Goal: Task Accomplishment & Management: Manage account settings

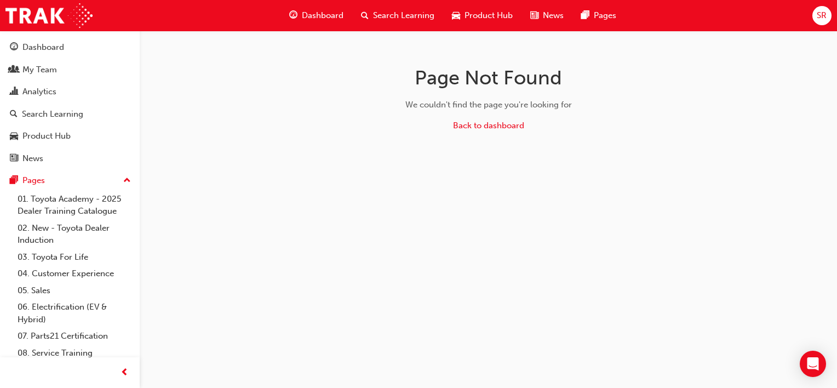
click at [324, 20] on span "Dashboard" at bounding box center [323, 15] width 42 height 13
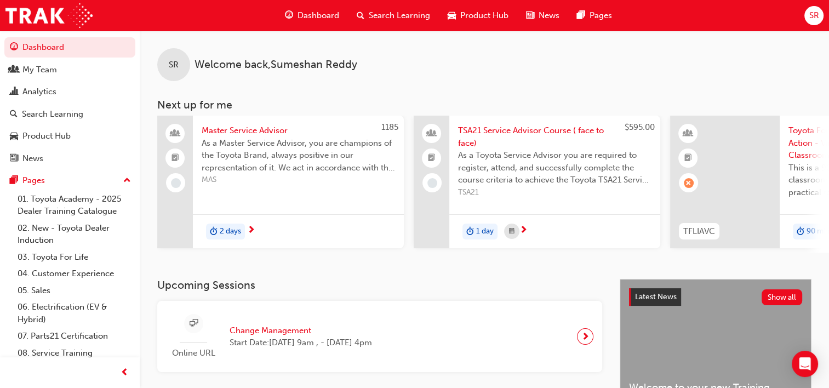
click at [324, 18] on span "Dashboard" at bounding box center [319, 15] width 42 height 13
click at [61, 74] on div "My Team" at bounding box center [70, 70] width 120 height 14
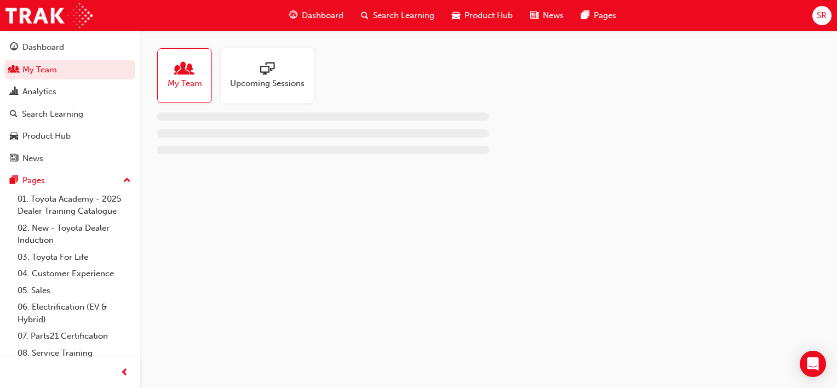
click at [285, 77] on span "Upcoming Sessions" at bounding box center [267, 83] width 75 height 13
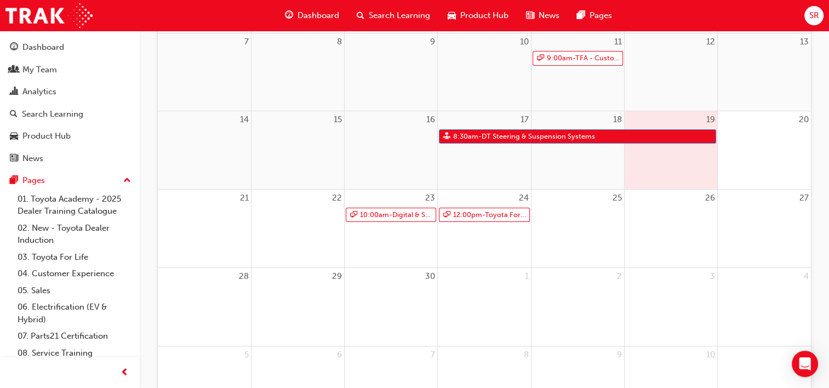
scroll to position [274, 0]
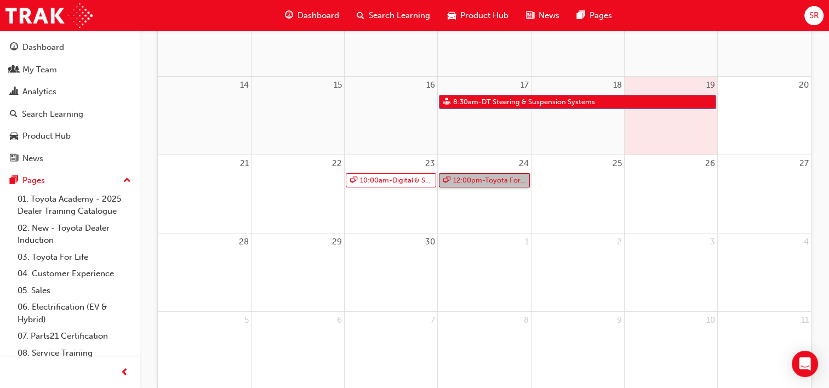
click at [493, 179] on link "12:00pm - Toyota For Life In Action - Virtual Classroom" at bounding box center [484, 180] width 90 height 15
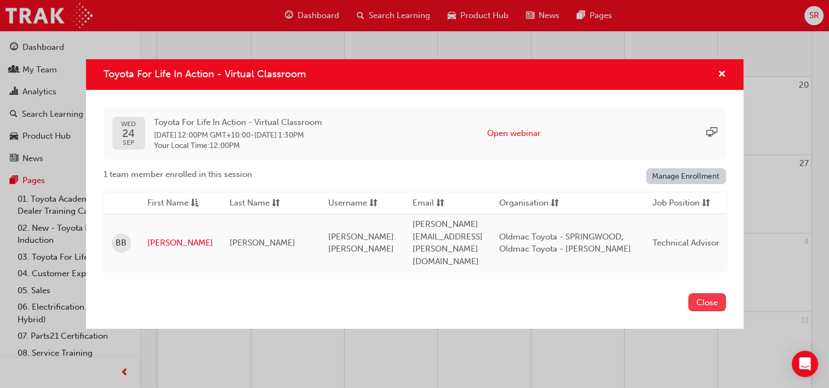
click at [709, 294] on button "Close" at bounding box center [707, 302] width 38 height 18
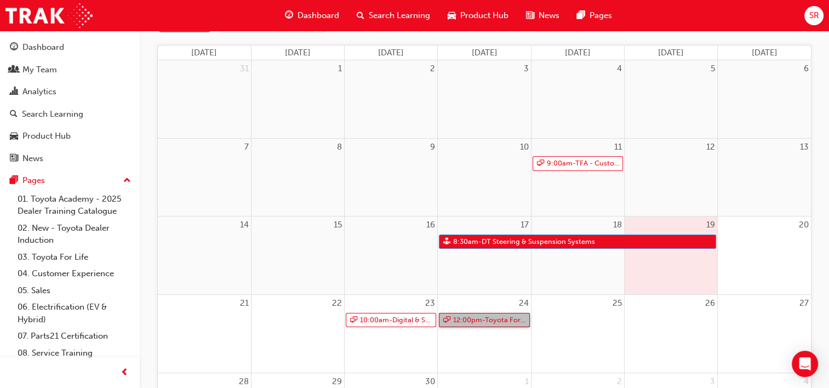
scroll to position [110, 0]
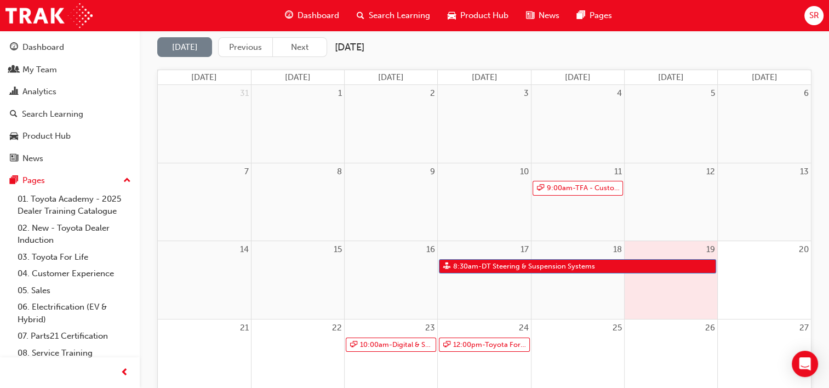
click at [407, 18] on span "Search Learning" at bounding box center [399, 15] width 61 height 13
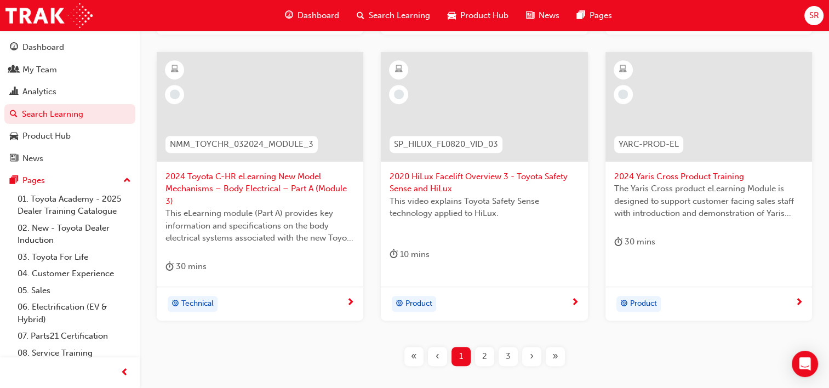
scroll to position [493, 0]
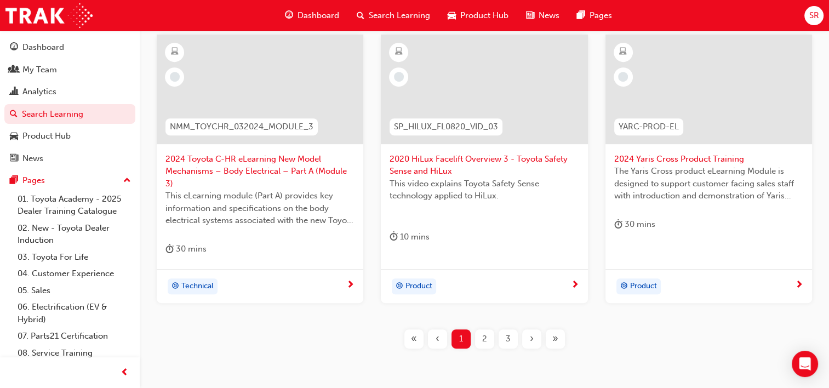
click at [482, 339] on span "2" at bounding box center [484, 339] width 5 height 13
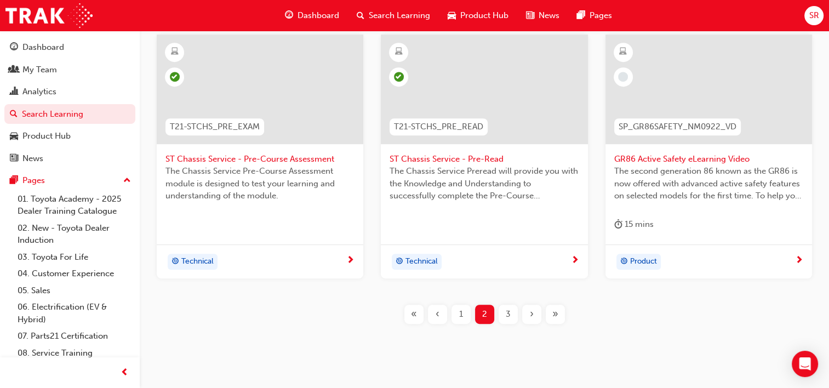
click at [509, 320] on span "3" at bounding box center [508, 314] width 5 height 13
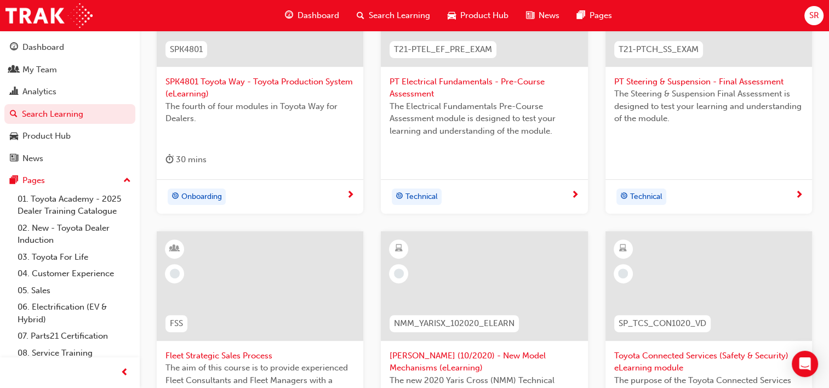
scroll to position [55, 0]
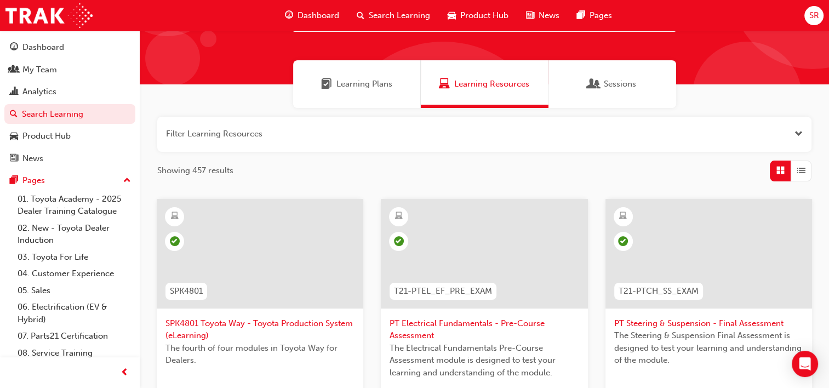
click at [383, 88] on span "Learning Plans" at bounding box center [364, 84] width 56 height 13
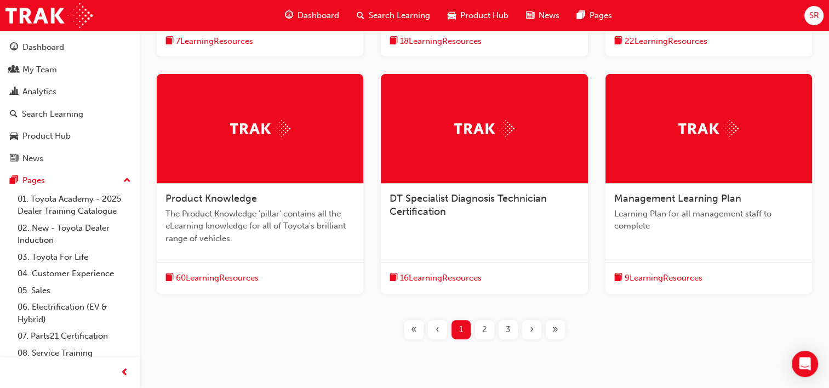
scroll to position [431, 0]
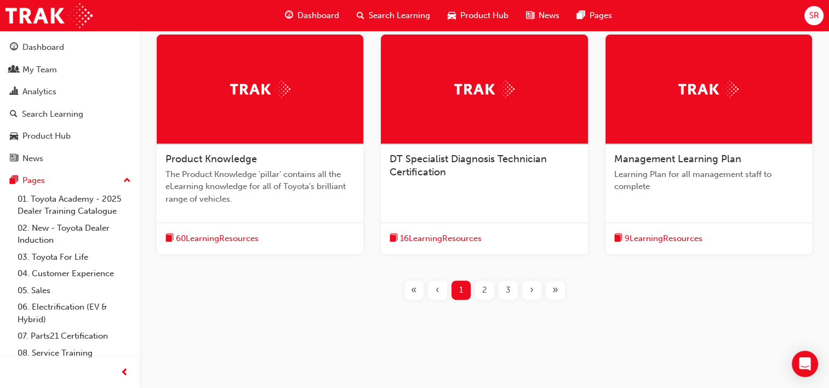
click at [486, 292] on span "2" at bounding box center [484, 290] width 5 height 13
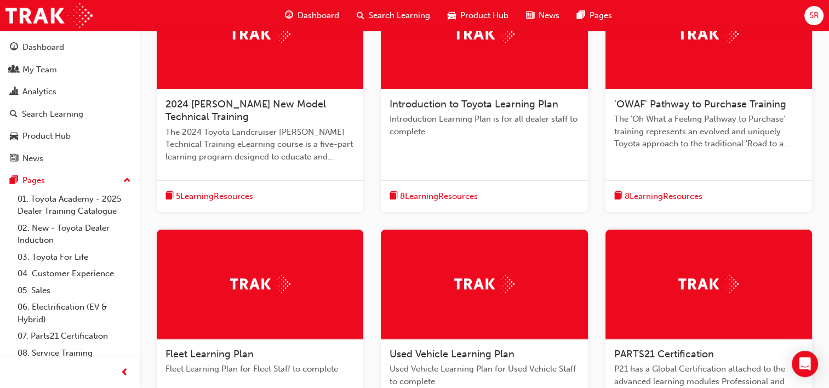
scroll to position [469, 0]
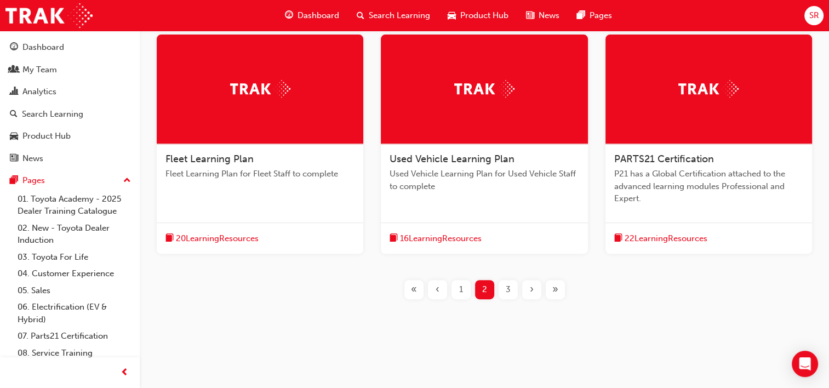
click at [509, 289] on span "3" at bounding box center [508, 289] width 5 height 13
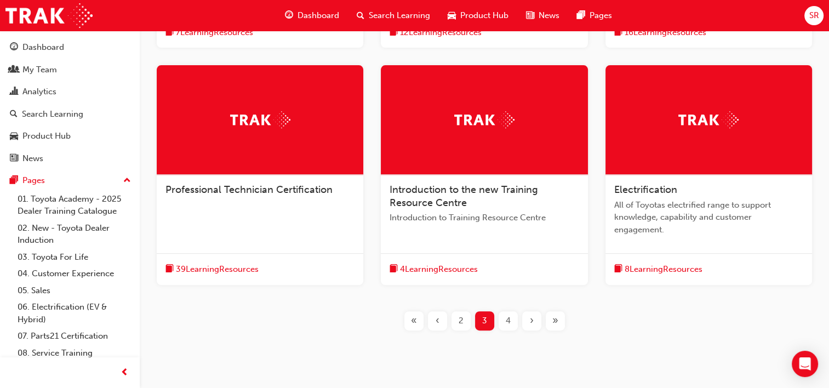
scroll to position [456, 0]
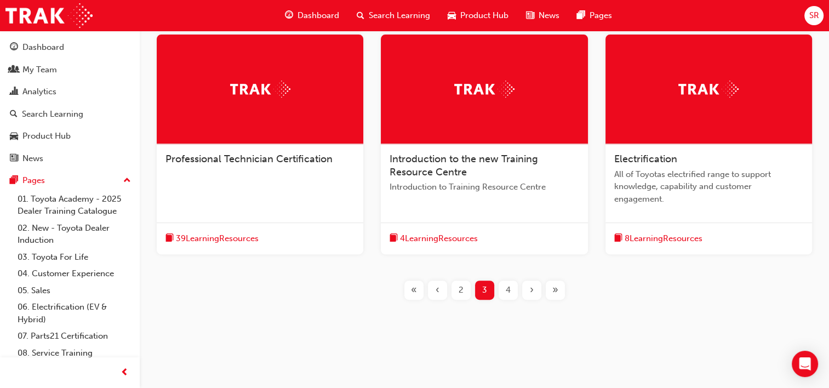
click at [510, 286] on span "4" at bounding box center [508, 290] width 5 height 13
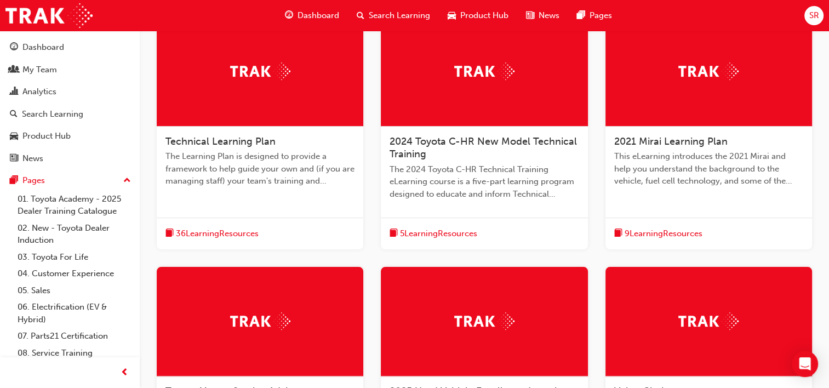
scroll to position [482, 0]
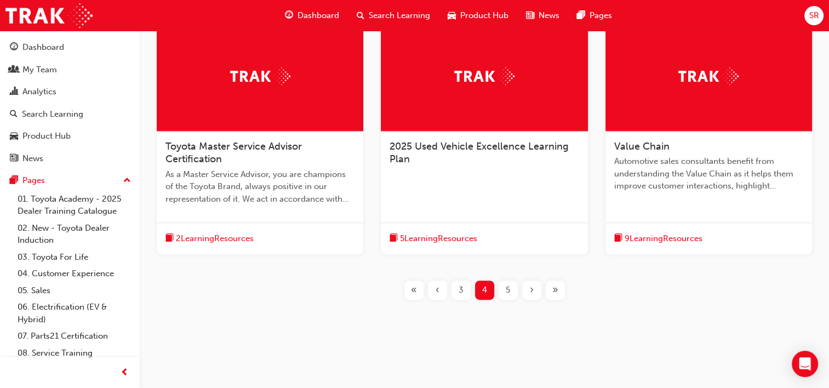
click at [511, 291] on div "5" at bounding box center [508, 290] width 19 height 19
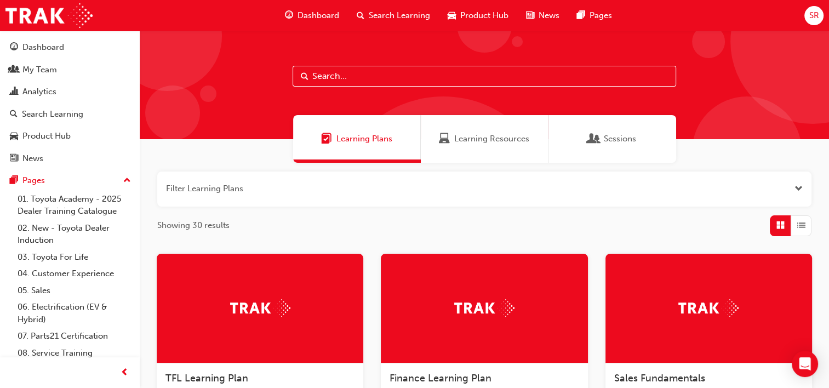
click at [377, 15] on span "Search Learning" at bounding box center [399, 15] width 61 height 13
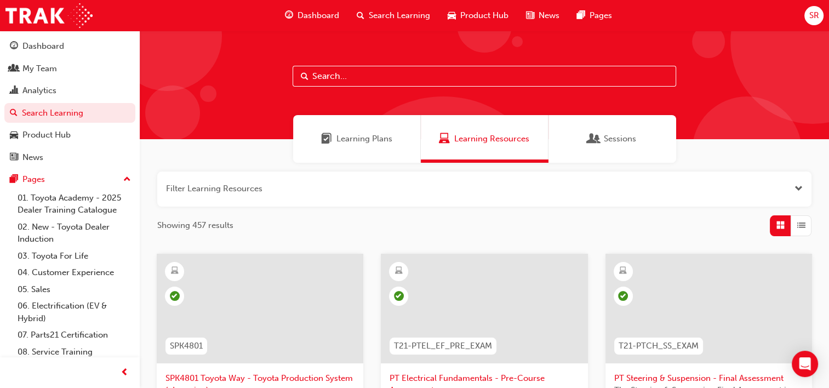
click at [355, 81] on input "text" at bounding box center [485, 76] width 384 height 21
type input "advisor"
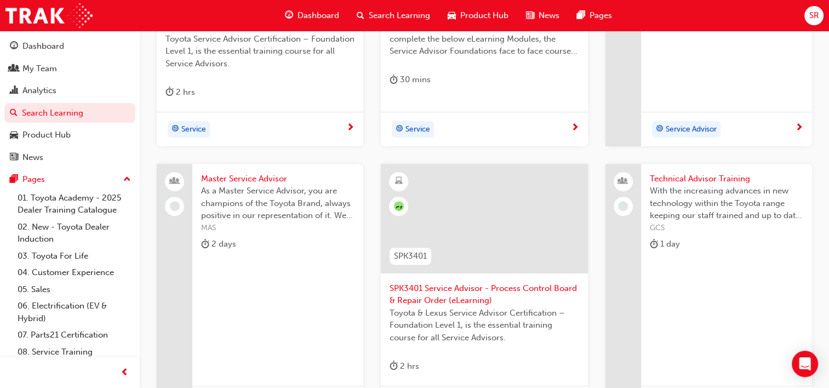
scroll to position [384, 0]
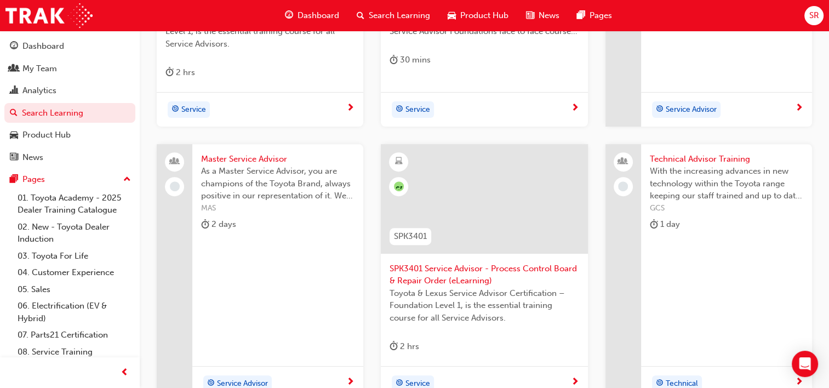
click at [677, 158] on span "Technical Advisor Training" at bounding box center [726, 159] width 153 height 13
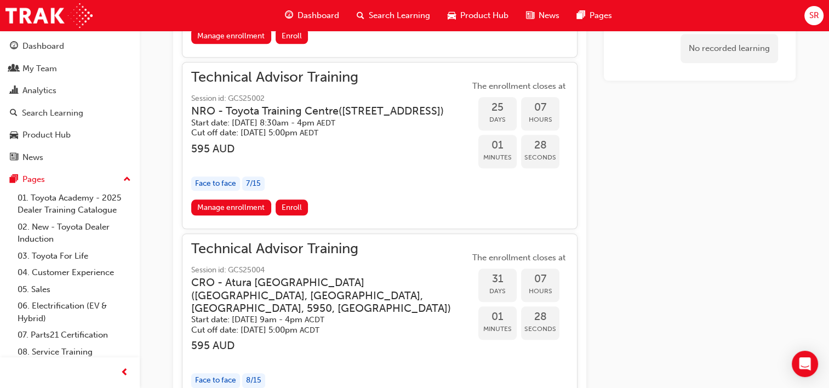
scroll to position [1023, 0]
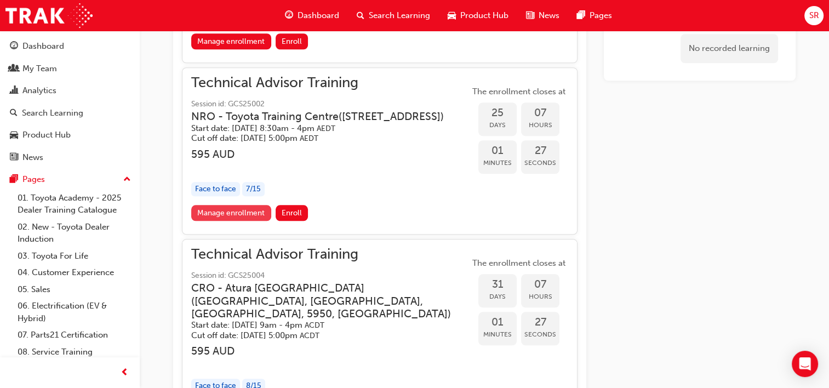
click at [239, 221] on link "Manage enrollment" at bounding box center [231, 213] width 80 height 16
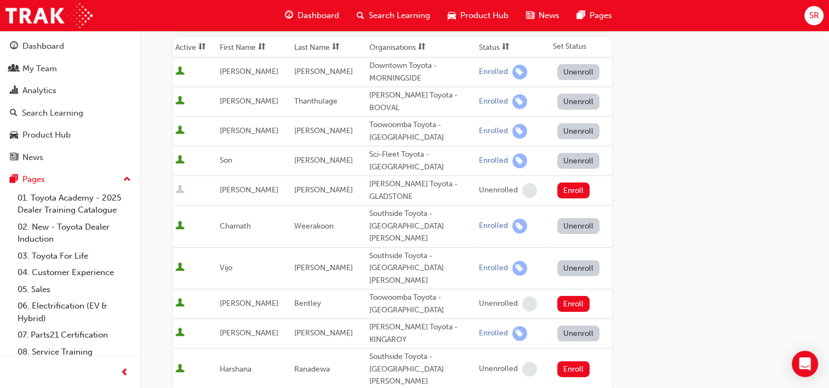
scroll to position [219, 0]
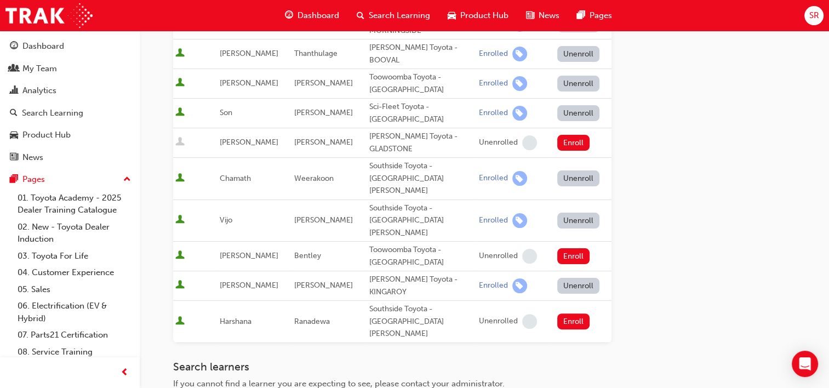
type input "[PERSON_NAME]"
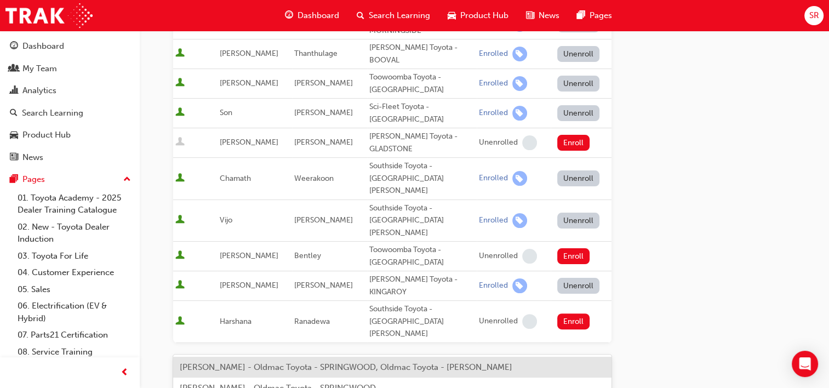
click at [311, 372] on div "[PERSON_NAME] - Oldmac Toyota - SPRINGWOOD, Oldmac Toyota - [PERSON_NAME]" at bounding box center [392, 367] width 438 height 21
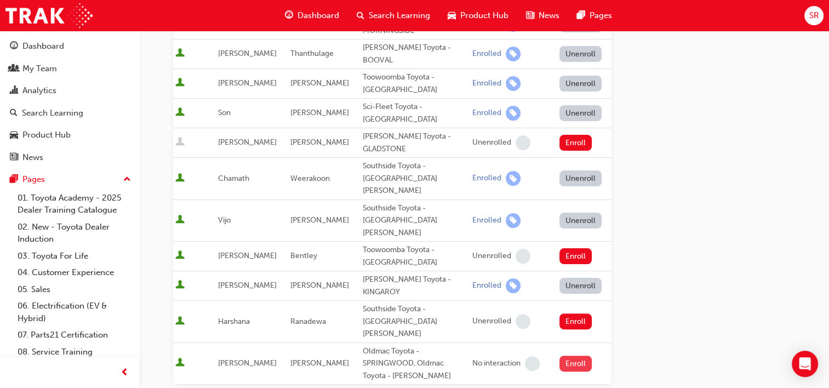
click at [575, 356] on button "Enroll" at bounding box center [576, 364] width 33 height 16
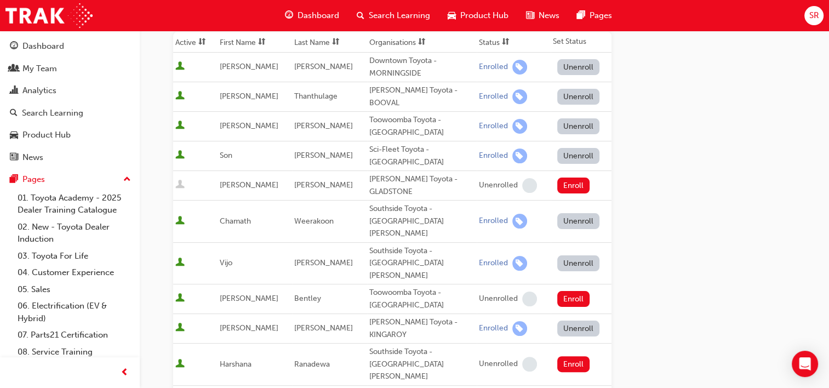
scroll to position [286, 0]
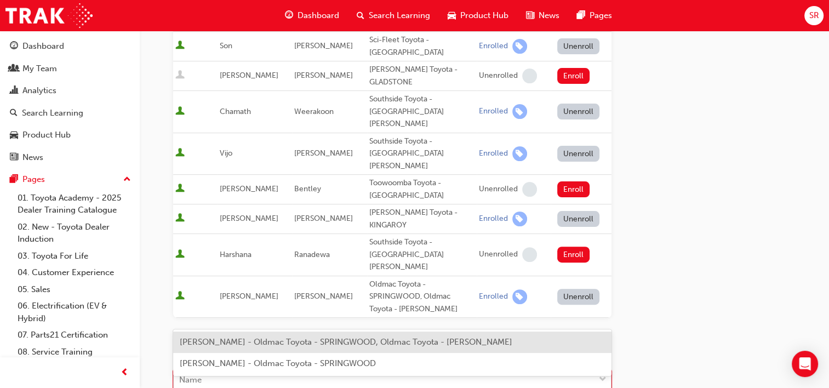
click at [257, 370] on div "Name" at bounding box center [384, 379] width 421 height 19
click at [770, 208] on div "Go to session detail page Manage enrollment for Technical Advisor Training Star…" at bounding box center [484, 144] width 623 height 798
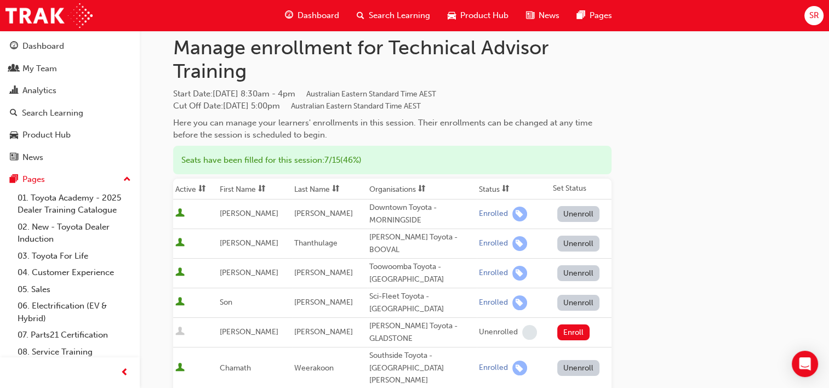
scroll to position [0, 0]
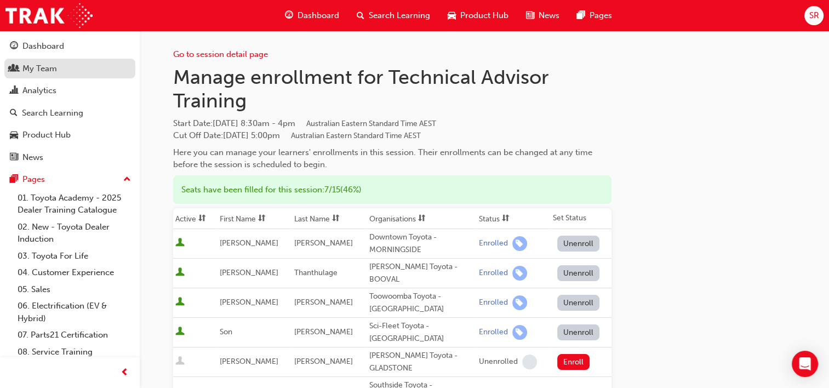
click at [51, 70] on div "My Team" at bounding box center [39, 68] width 35 height 13
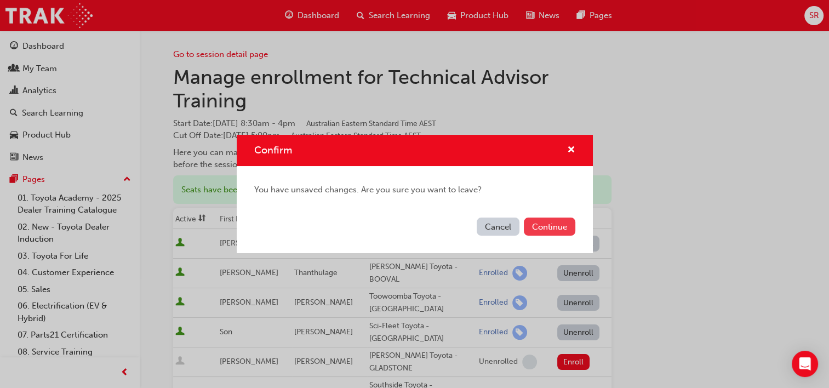
click at [553, 226] on button "Continue" at bounding box center [550, 227] width 52 height 18
